Goal: Information Seeking & Learning: Learn about a topic

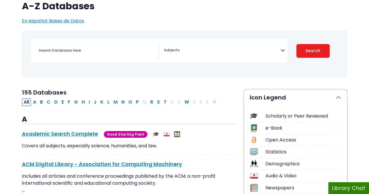
scroll to position [53, 0]
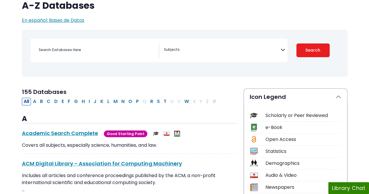
click at [264, 57] on span "Search filters" at bounding box center [222, 50] width 117 height 15
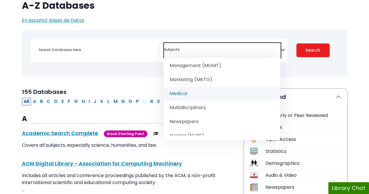
scroll to position [520, 0]
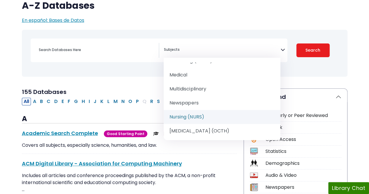
select select "219076"
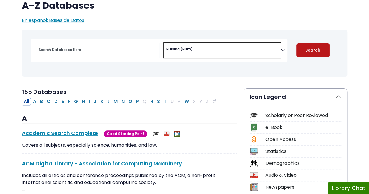
click at [316, 50] on button "Search" at bounding box center [312, 50] width 33 height 14
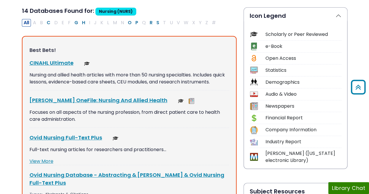
scroll to position [132, 0]
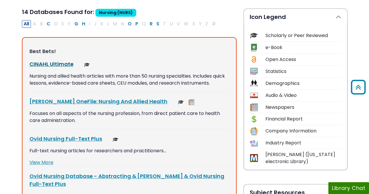
click at [58, 64] on link "CINAHL Ultimate This link opens in a new window" at bounding box center [51, 63] width 44 height 7
click at [51, 137] on link "Ovid Nursing Full-Text Plus This link opens in a new window" at bounding box center [65, 138] width 73 height 7
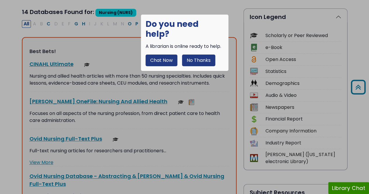
click at [204, 55] on button "No Thanks" at bounding box center [198, 61] width 33 height 12
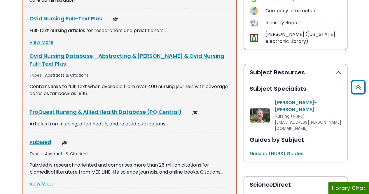
scroll to position [266, 0]
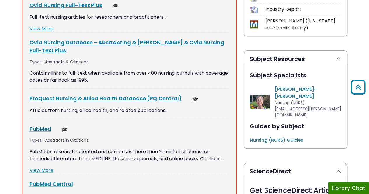
click at [45, 127] on link "PubMed This link opens in a new window" at bounding box center [40, 128] width 22 height 7
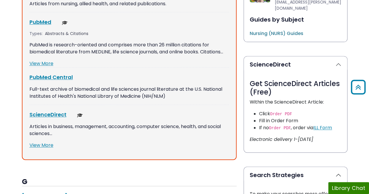
scroll to position [373, 0]
click at [60, 115] on link "ScienceDirect This link opens in a new window" at bounding box center [47, 114] width 37 height 7
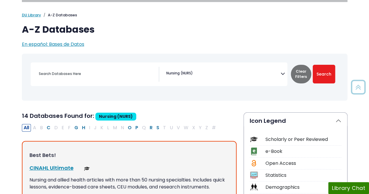
scroll to position [28, 0]
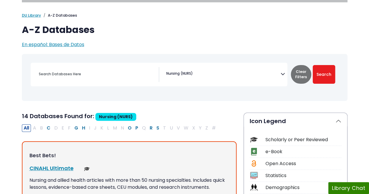
click at [283, 73] on icon "Search filters" at bounding box center [283, 73] width 4 height 9
click at [296, 76] on button "Clear Filters" at bounding box center [301, 74] width 20 height 19
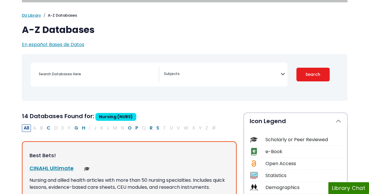
select select "Database Subject Filter"
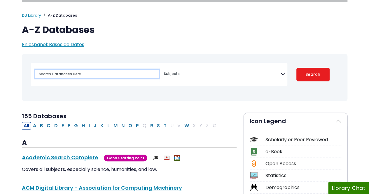
click at [131, 73] on input "Search database by title or keyword" at bounding box center [96, 74] width 123 height 8
type input "[PERSON_NAME] nursing theory"
click at [296, 68] on button "Search" at bounding box center [312, 75] width 33 height 14
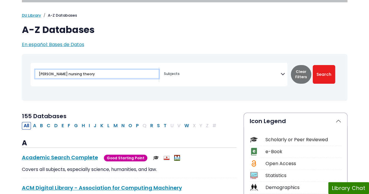
select select "Database Subject Filter"
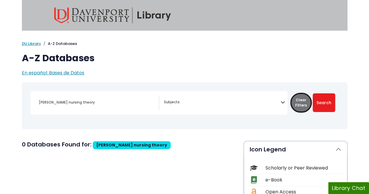
click at [301, 100] on button "Clear Filters" at bounding box center [301, 102] width 20 height 19
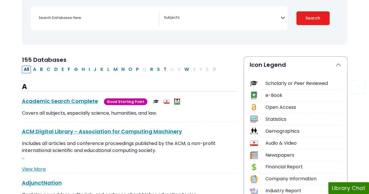
scroll to position [88, 0]
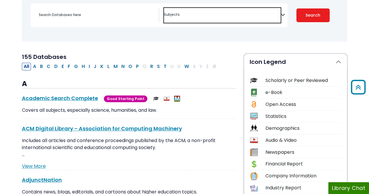
click at [261, 20] on span "Search filters" at bounding box center [222, 15] width 117 height 15
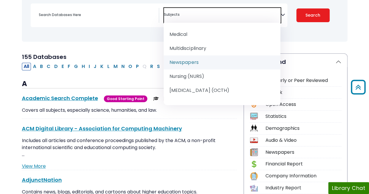
scroll to position [554, 0]
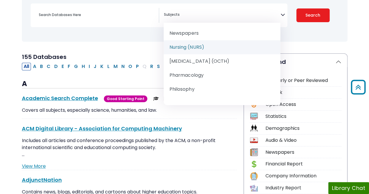
select select "219076"
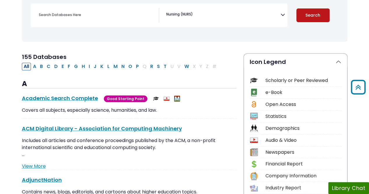
click at [299, 19] on button "Search" at bounding box center [312, 15] width 33 height 14
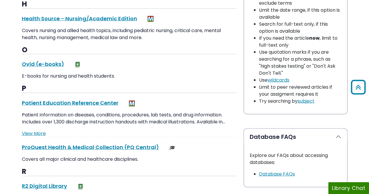
scroll to position [583, 0]
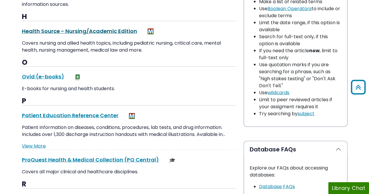
click at [115, 27] on link "Health Source - Nursing/Academic Edition This link opens in a new window" at bounding box center [79, 30] width 115 height 7
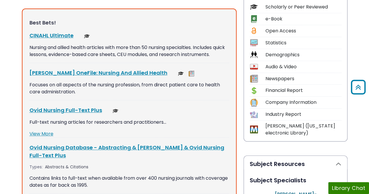
scroll to position [0, 0]
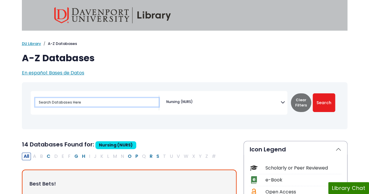
click at [109, 100] on input "Search database by title or keyword" at bounding box center [96, 102] width 123 height 8
type input "21 problems nursing theory"
click at [313, 93] on button "Search" at bounding box center [324, 102] width 22 height 19
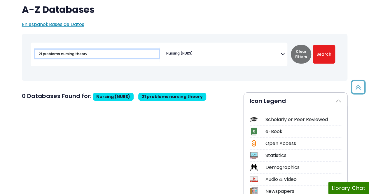
scroll to position [46, 0]
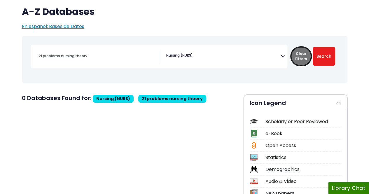
click at [301, 56] on button "Clear Filters" at bounding box center [301, 56] width 20 height 19
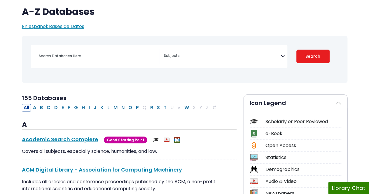
click at [282, 56] on icon "Search filters" at bounding box center [283, 54] width 4 height 9
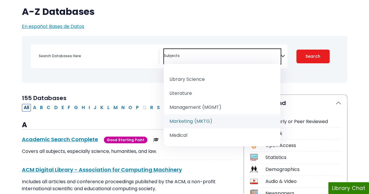
scroll to position [518, 0]
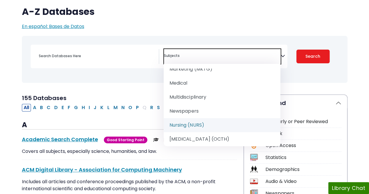
select select "219076"
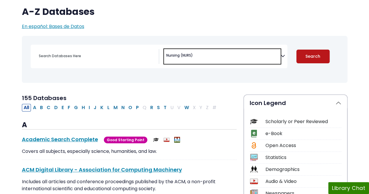
click at [323, 53] on button "Search" at bounding box center [312, 57] width 33 height 14
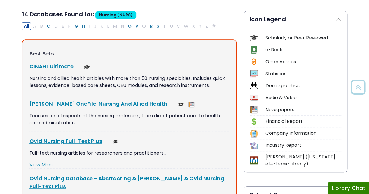
scroll to position [130, 0]
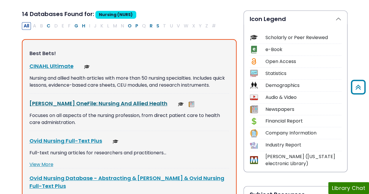
click at [104, 104] on link "[PERSON_NAME] OneFile: Nursing And Allied Health This link opens in a new window" at bounding box center [98, 103] width 138 height 7
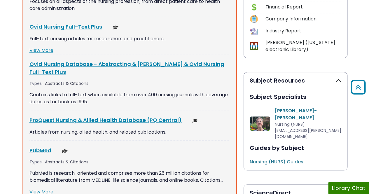
scroll to position [245, 0]
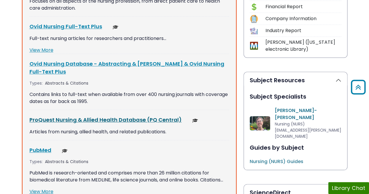
click at [77, 121] on link "ProQuest Nursing & Allied Health Database (PQ Central) This link opens in a new…" at bounding box center [105, 119] width 152 height 7
